Goal: Transaction & Acquisition: Book appointment/travel/reservation

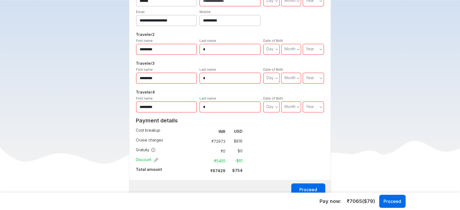
scroll to position [303, 0]
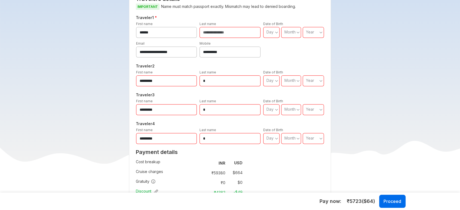
scroll to position [303, 0]
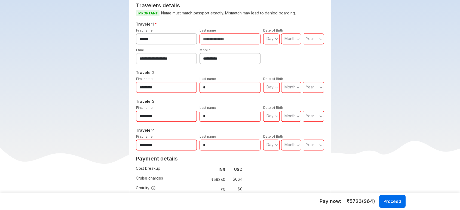
scroll to position [333, 0]
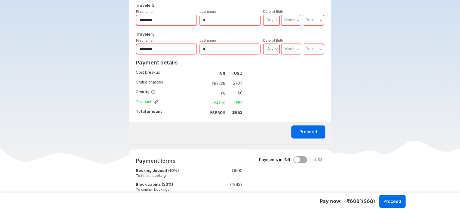
scroll to position [272, 0]
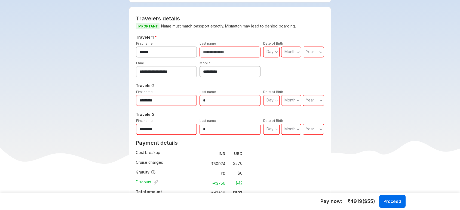
scroll to position [242, 0]
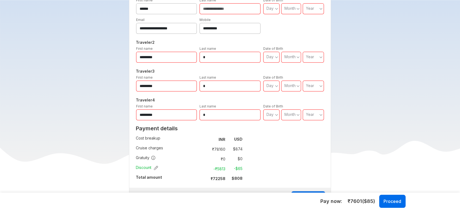
scroll to position [303, 0]
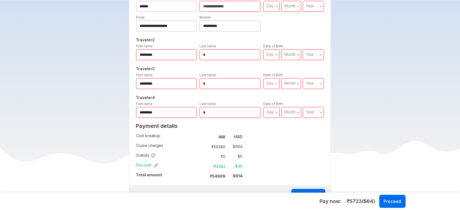
scroll to position [272, 0]
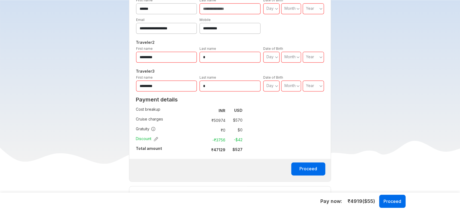
scroll to position [272, 0]
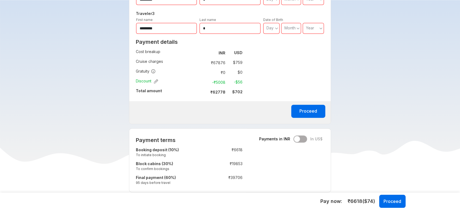
scroll to position [333, 0]
